Goal: Information Seeking & Learning: Learn about a topic

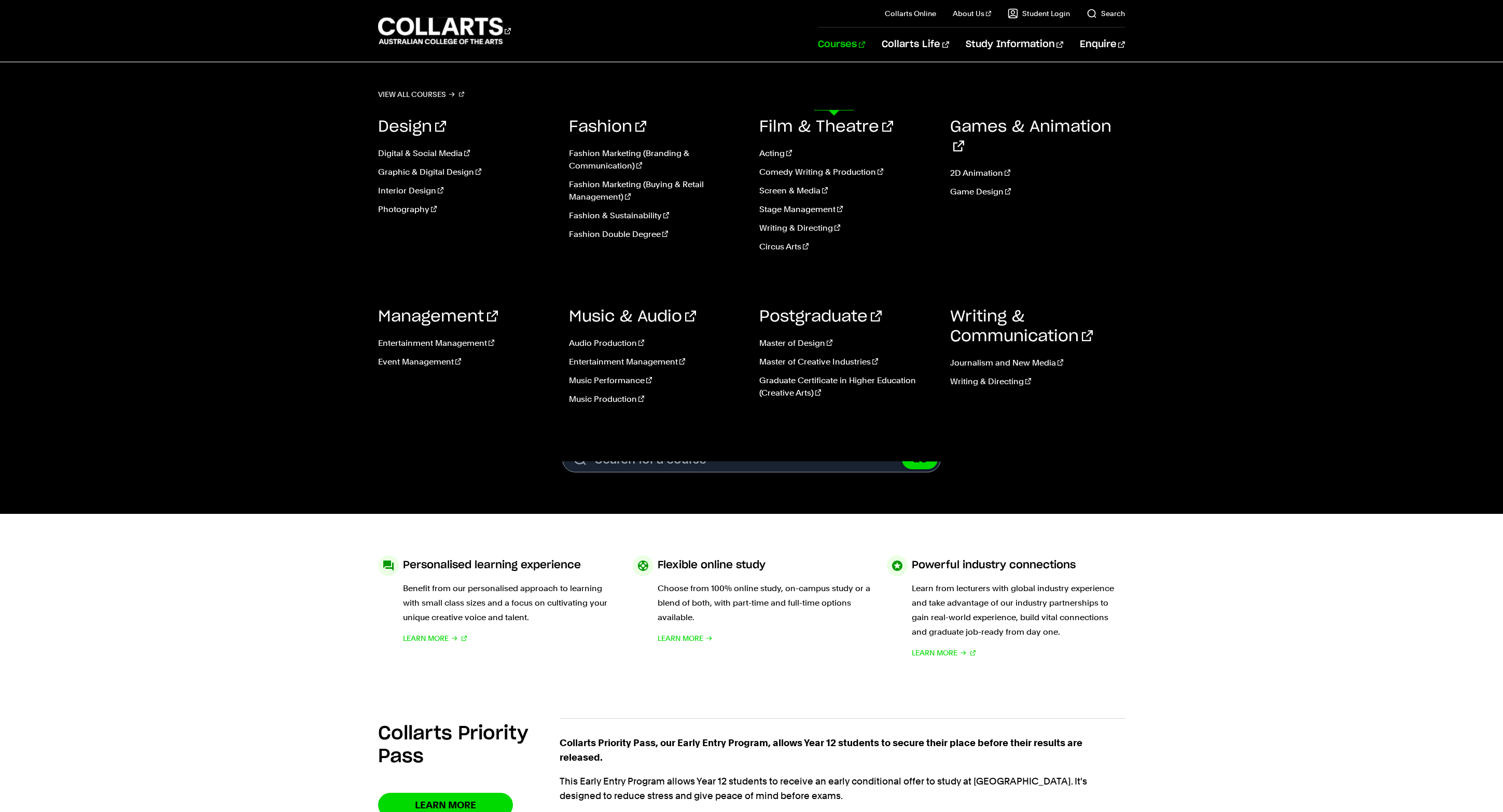
click at [845, 61] on link "Courses" at bounding box center [842, 45] width 47 height 34
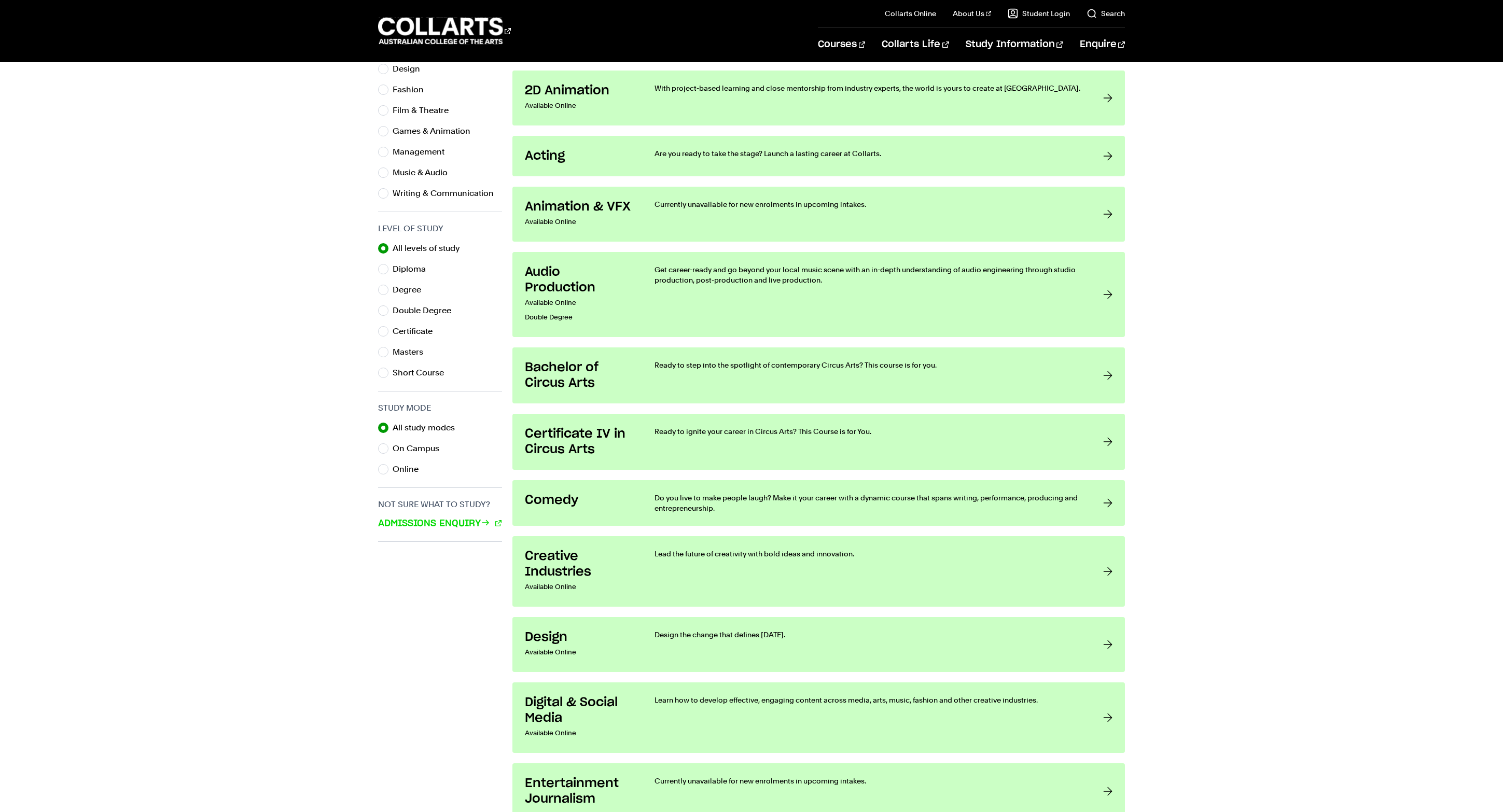
scroll to position [405, 0]
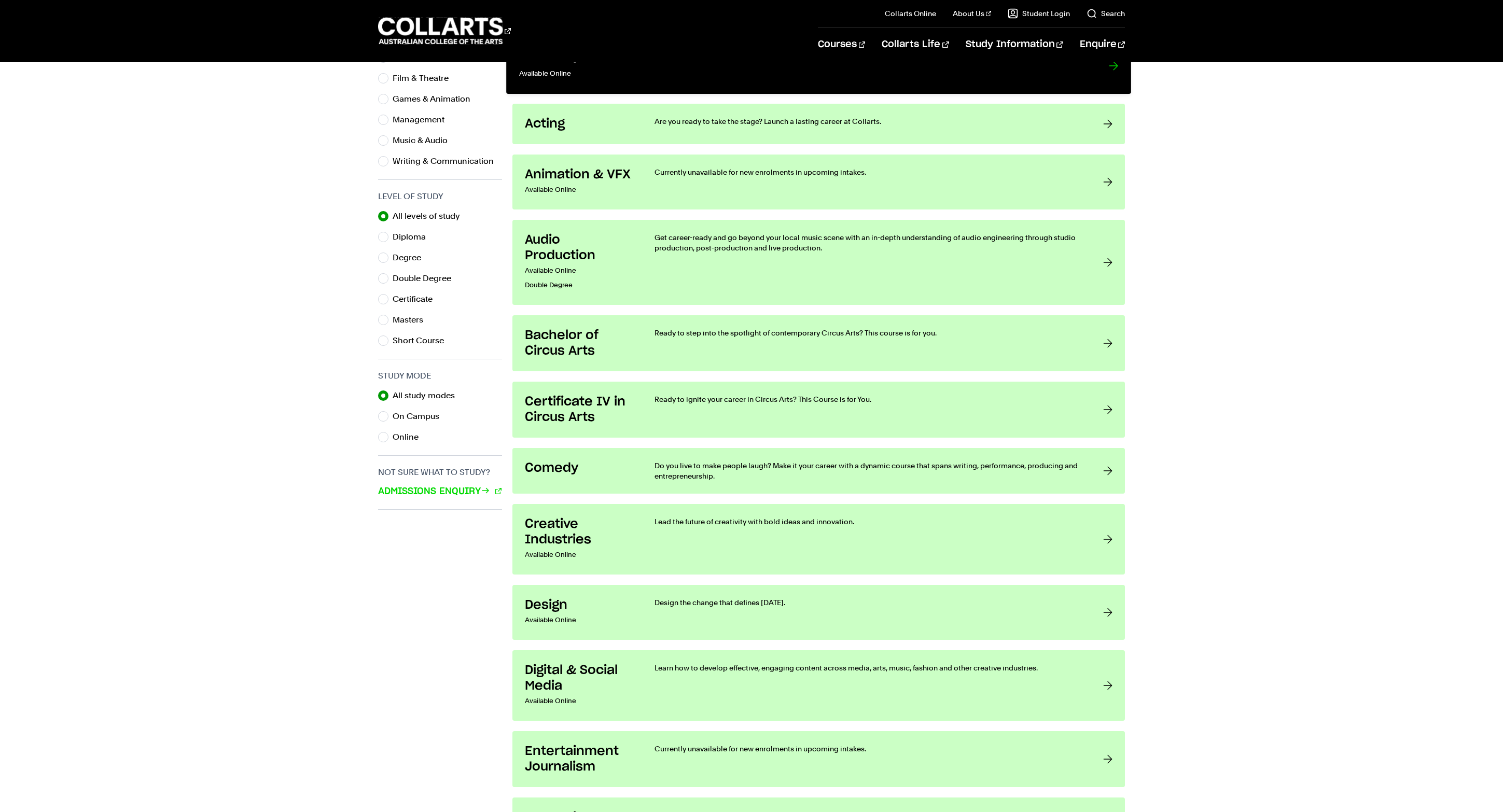
click at [595, 81] on p "Available Online" at bounding box center [575, 73] width 111 height 15
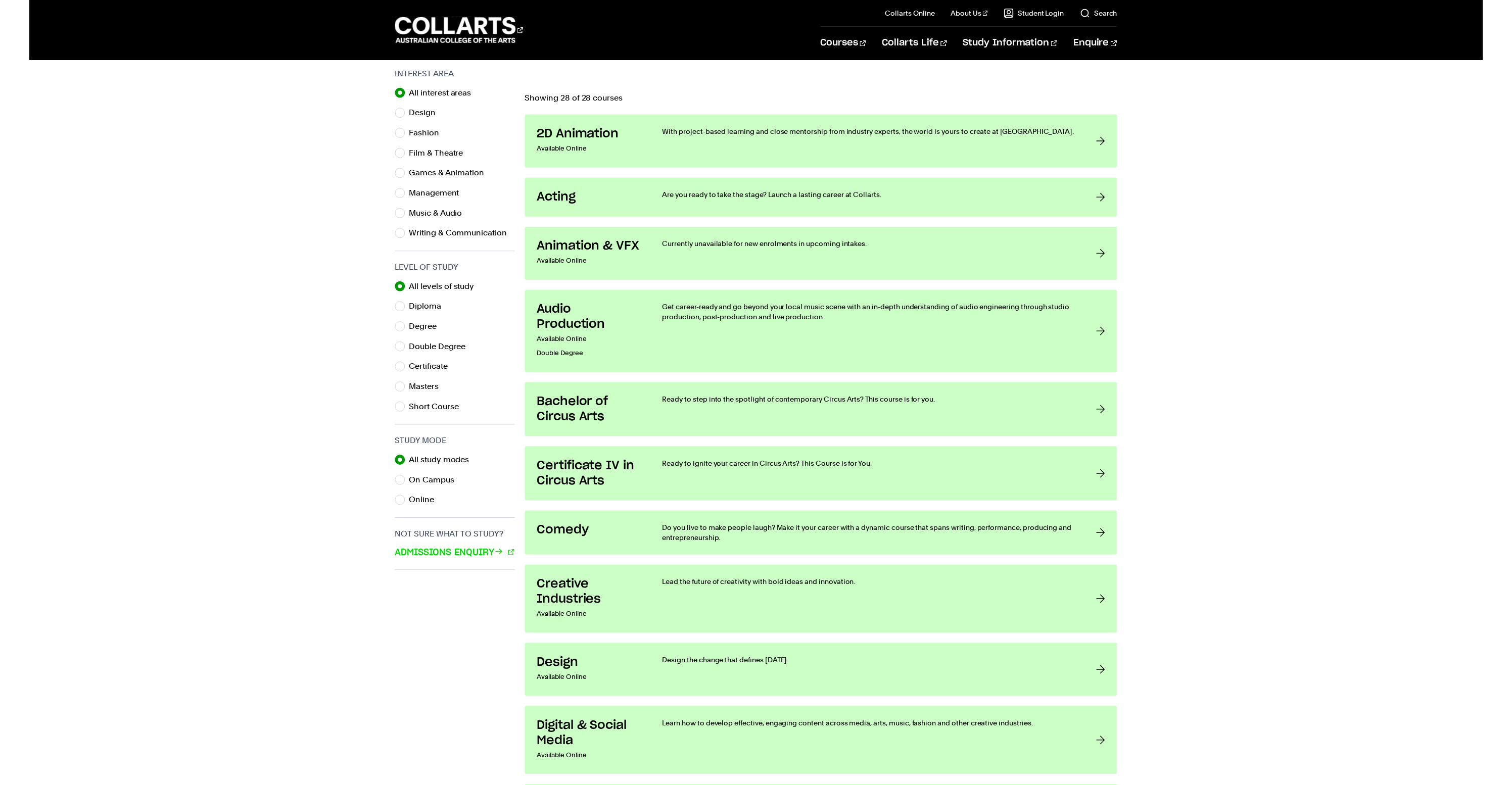
scroll to position [315, 0]
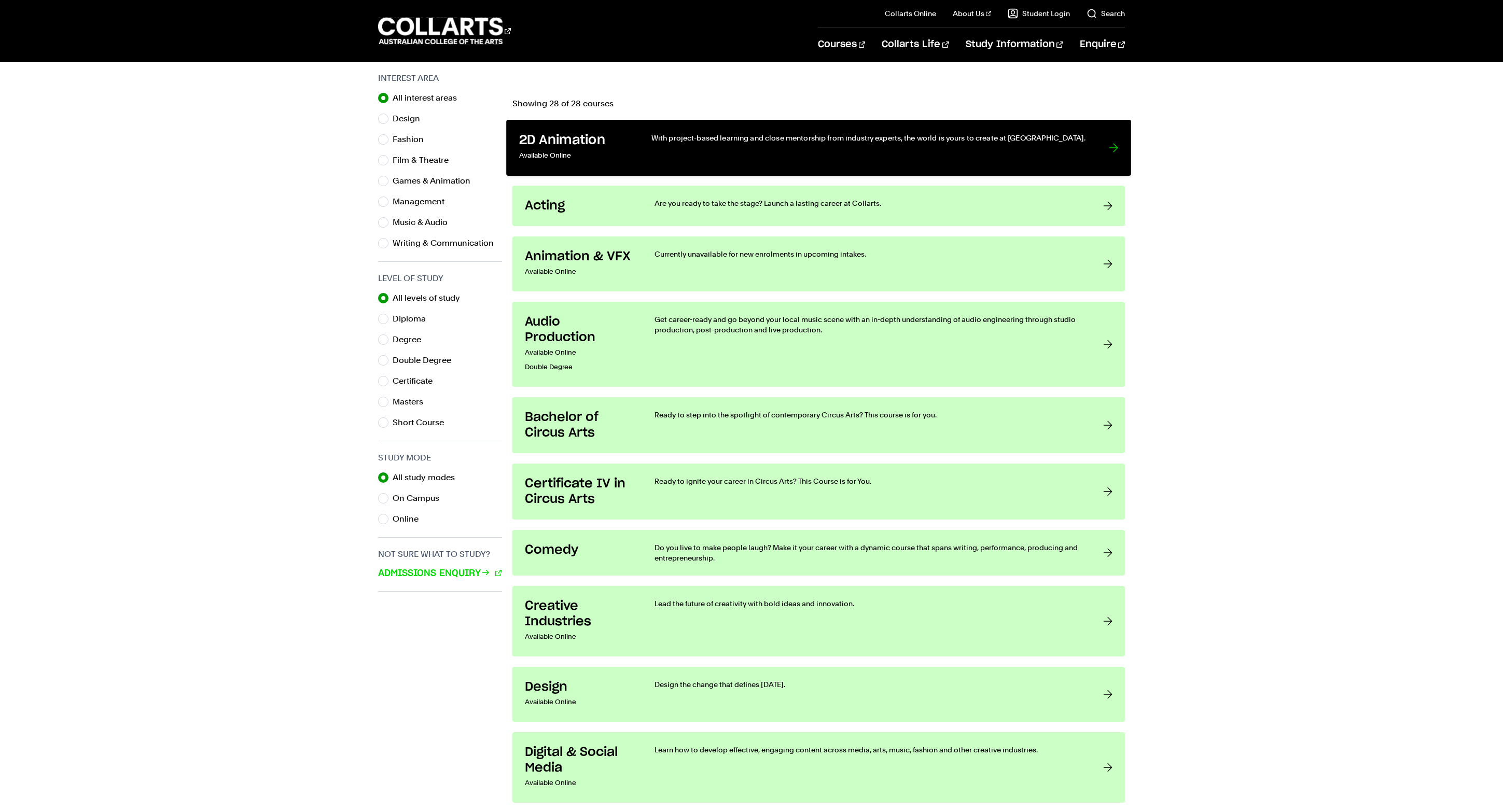
click at [602, 149] on h3 "2D Animation" at bounding box center [575, 140] width 111 height 16
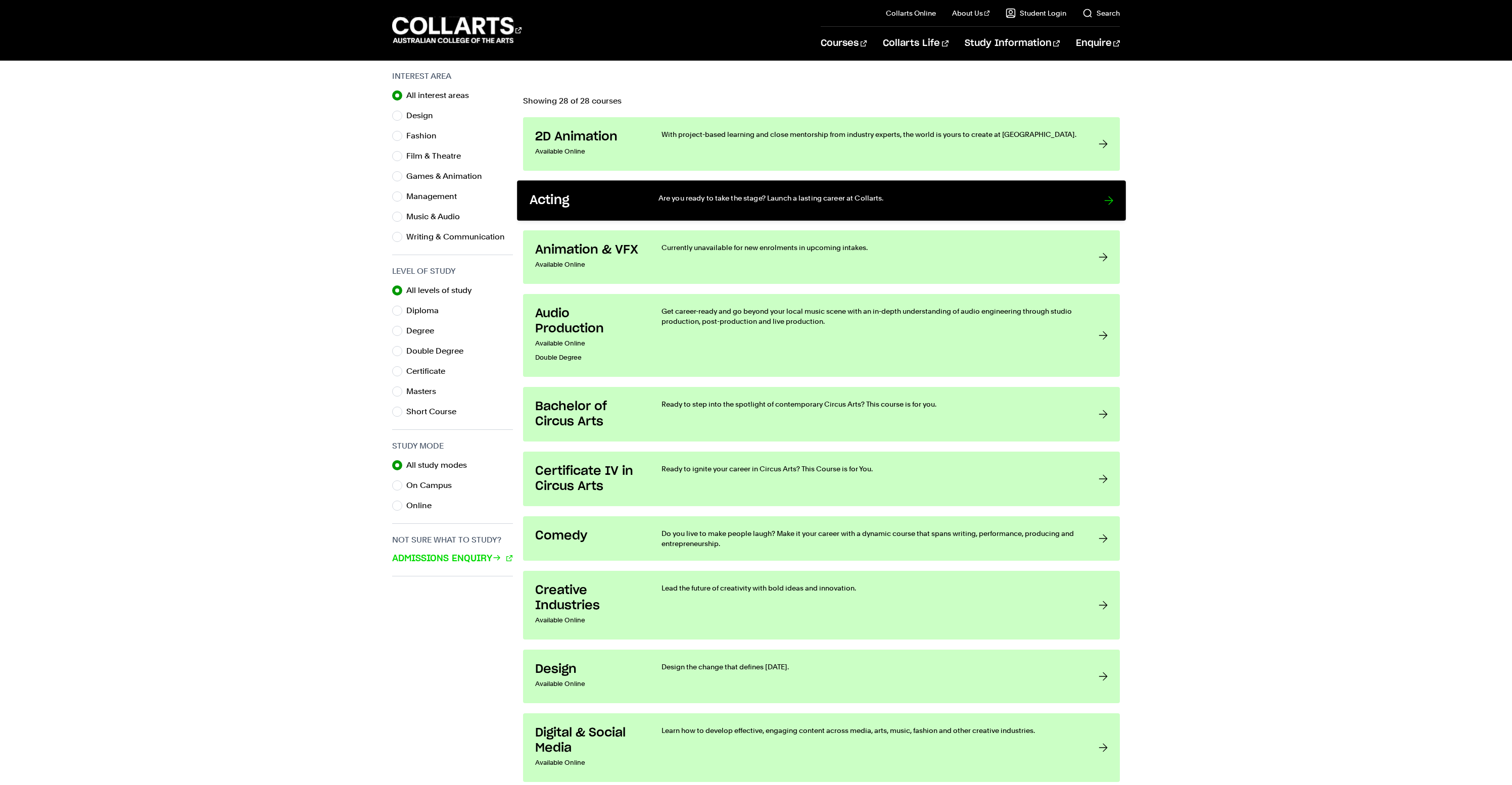
drag, startPoint x: 494, startPoint y: 56, endPoint x: 606, endPoint y: 547, distance: 503.6
click at [606, 209] on h3 "Acting" at bounding box center [583, 201] width 108 height 16
click at [605, 209] on h3 "Acting" at bounding box center [583, 201] width 108 height 16
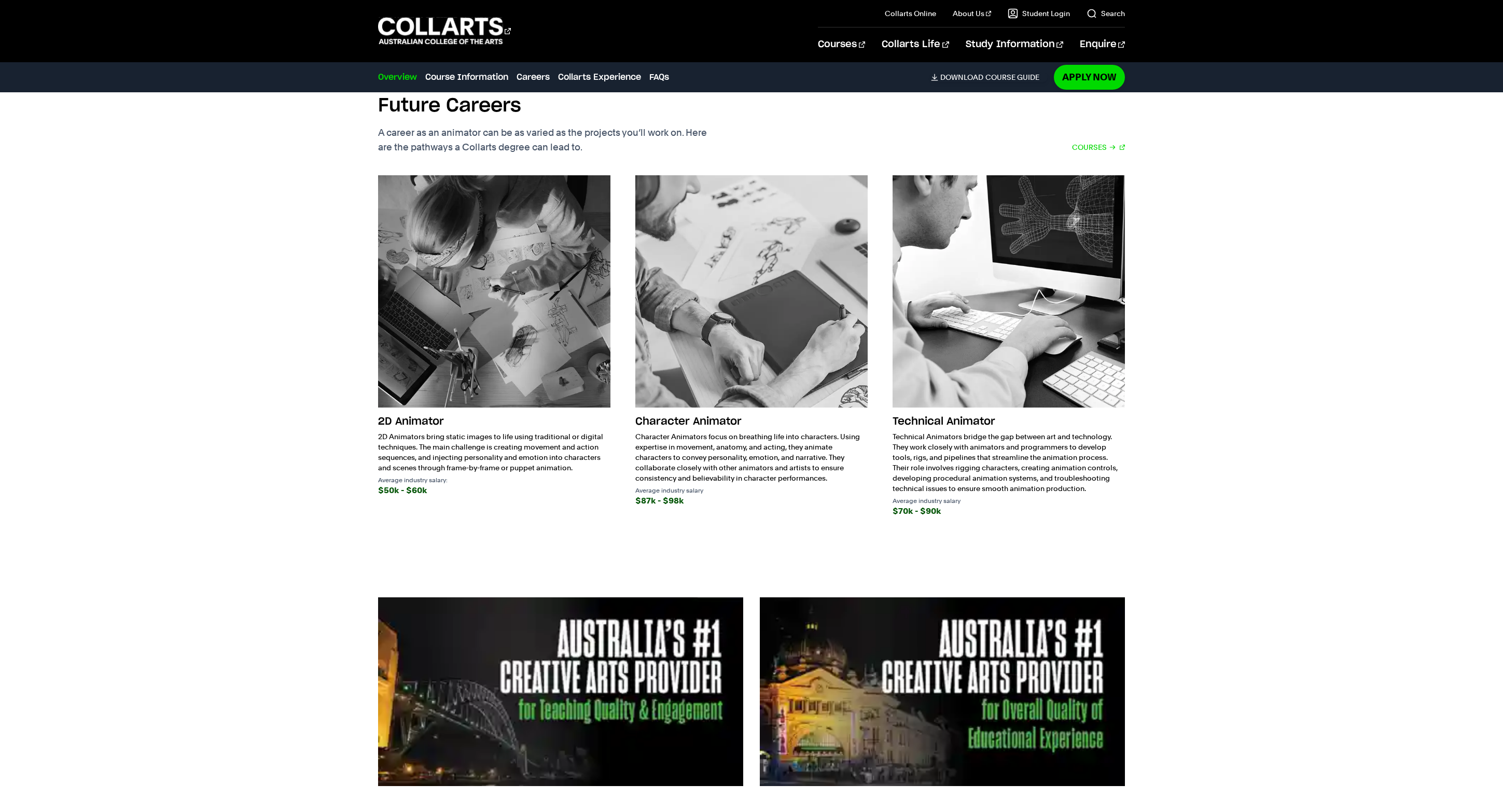
scroll to position [1451, 0]
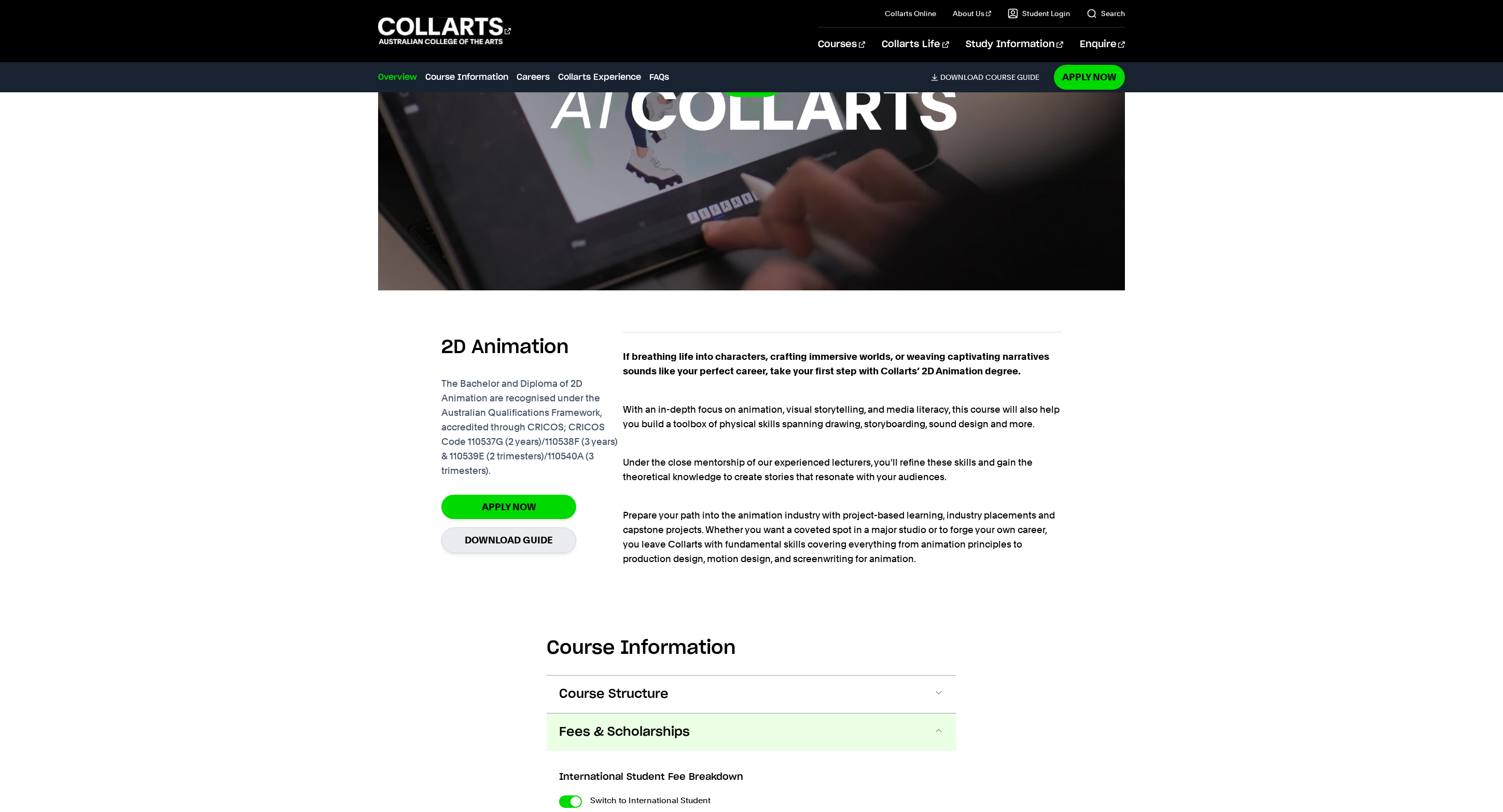
scroll to position [438, 0]
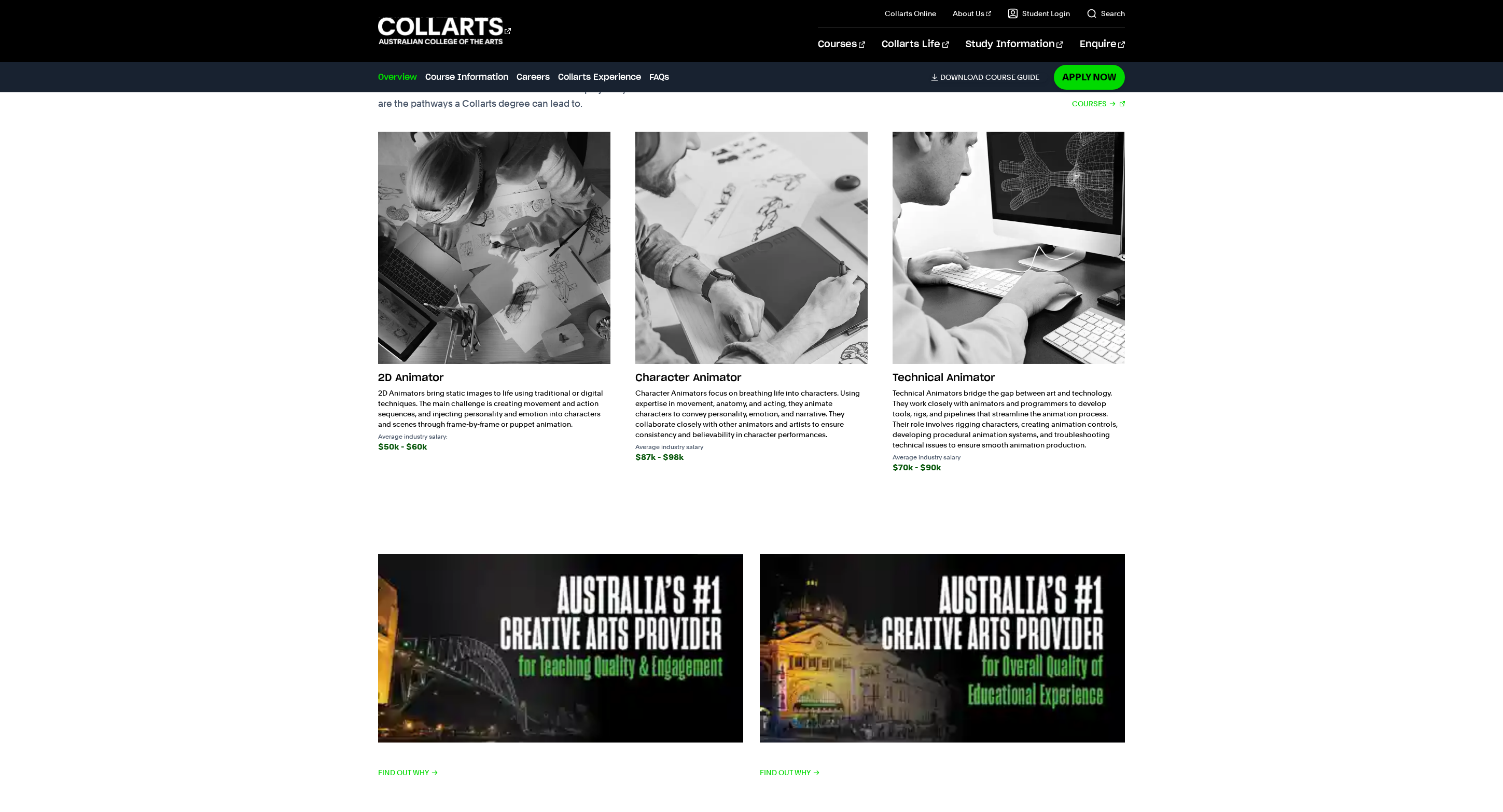
scroll to position [1450, 0]
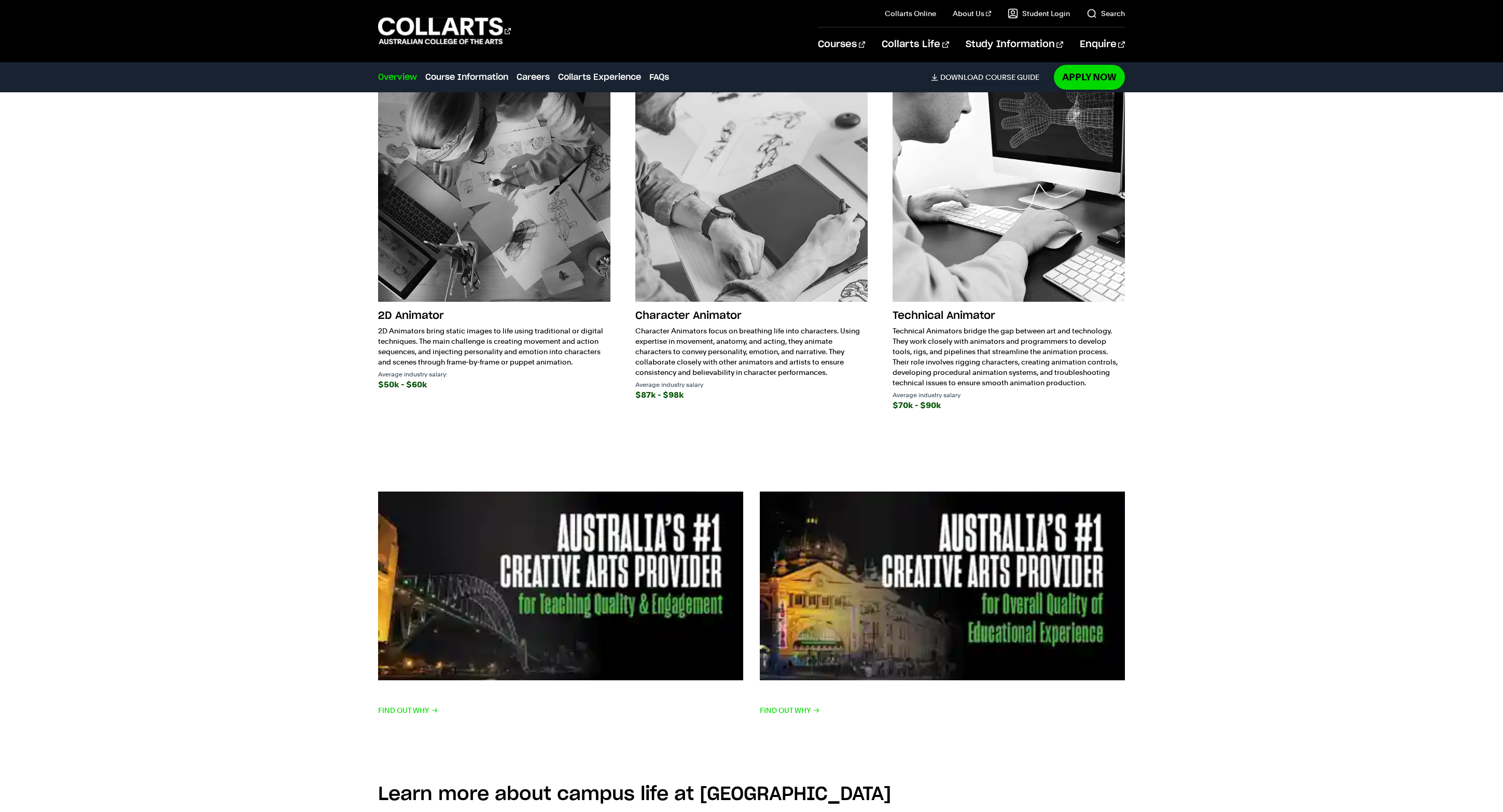
scroll to position [1826, 0]
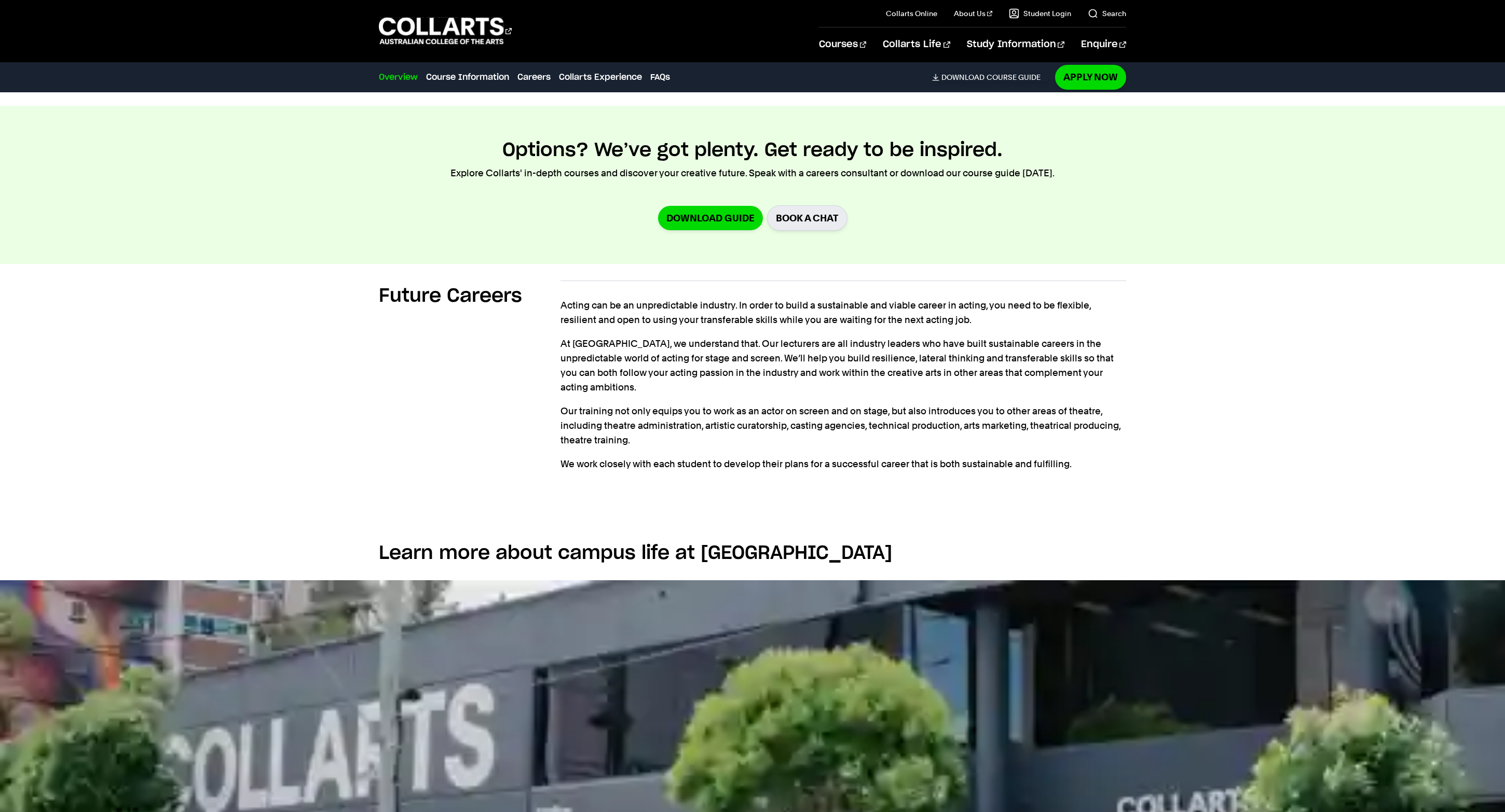
scroll to position [1319, 0]
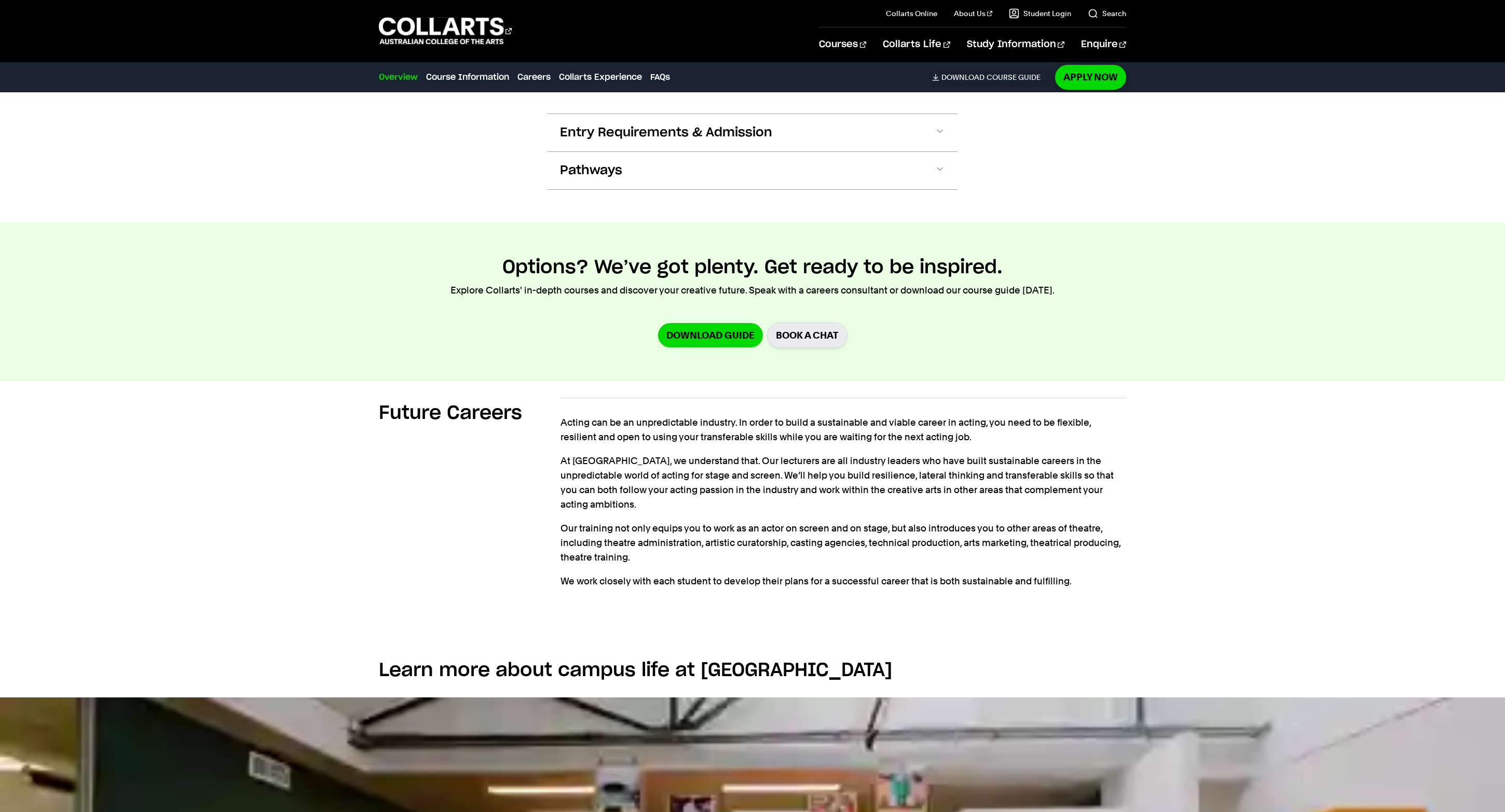
scroll to position [1313, 0]
click at [560, 39] on input "International Student" at bounding box center [571, 33] width 23 height 13
checkbox input "false"
